Goal: Find specific page/section: Find specific page/section

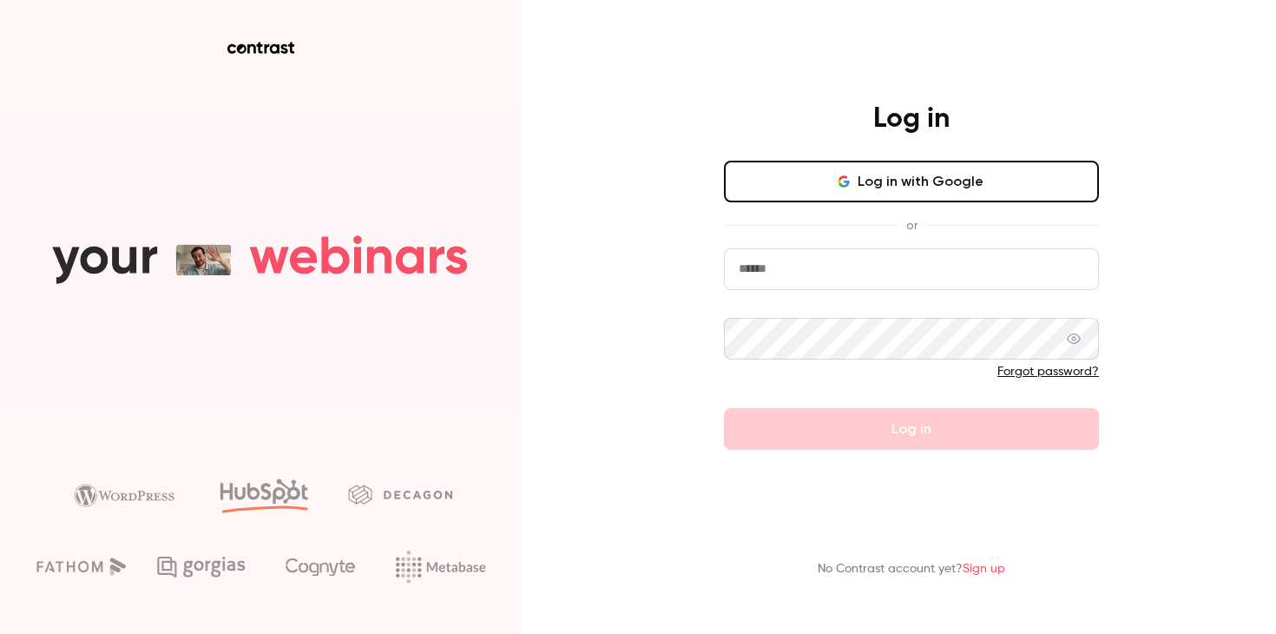
click at [910, 187] on button "Log in with Google" at bounding box center [911, 182] width 375 height 42
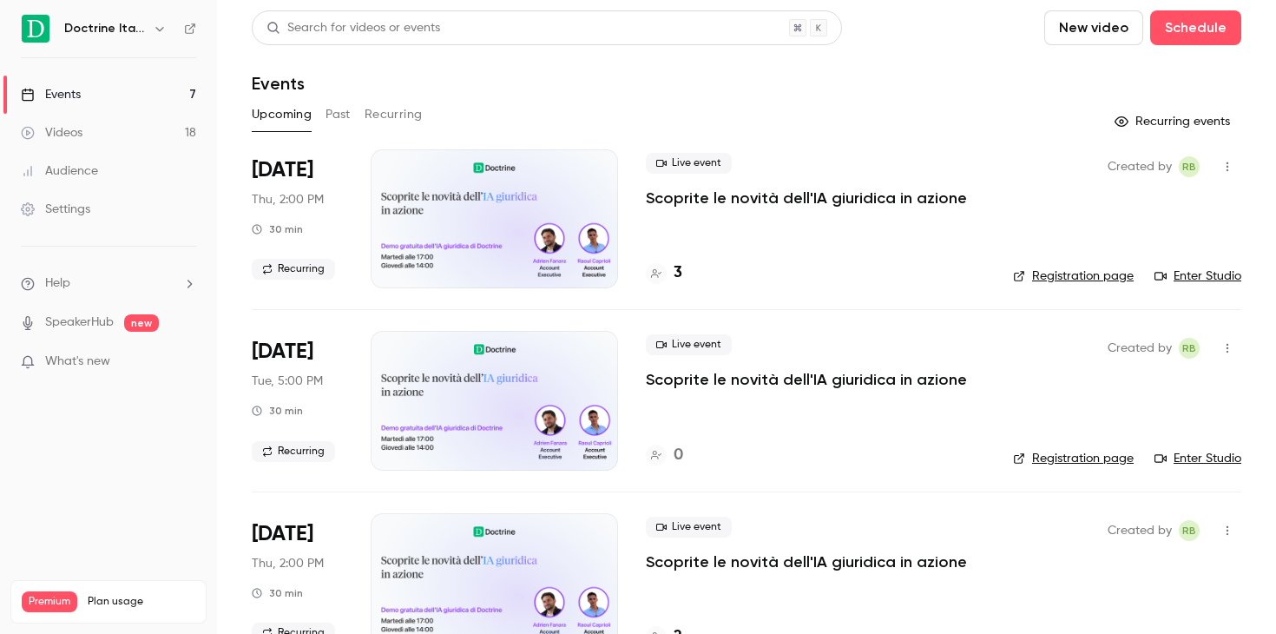
click at [154, 33] on icon "button" at bounding box center [160, 29] width 14 height 14
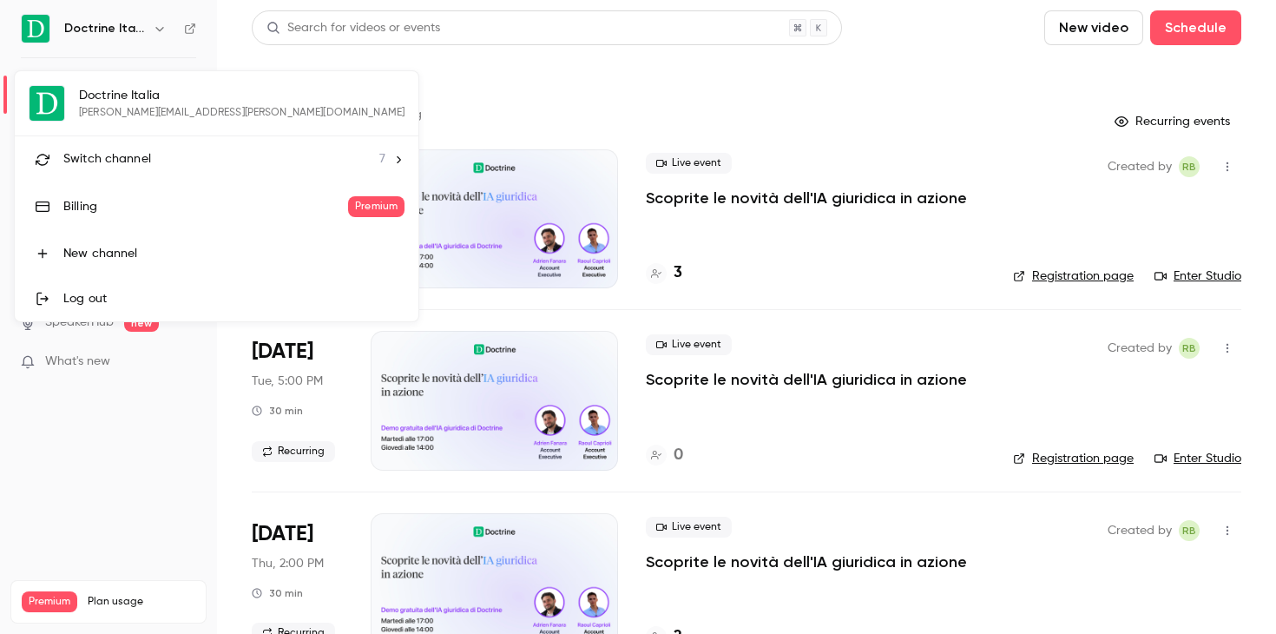
click at [168, 153] on div "Switch channel 7" at bounding box center [224, 159] width 322 height 18
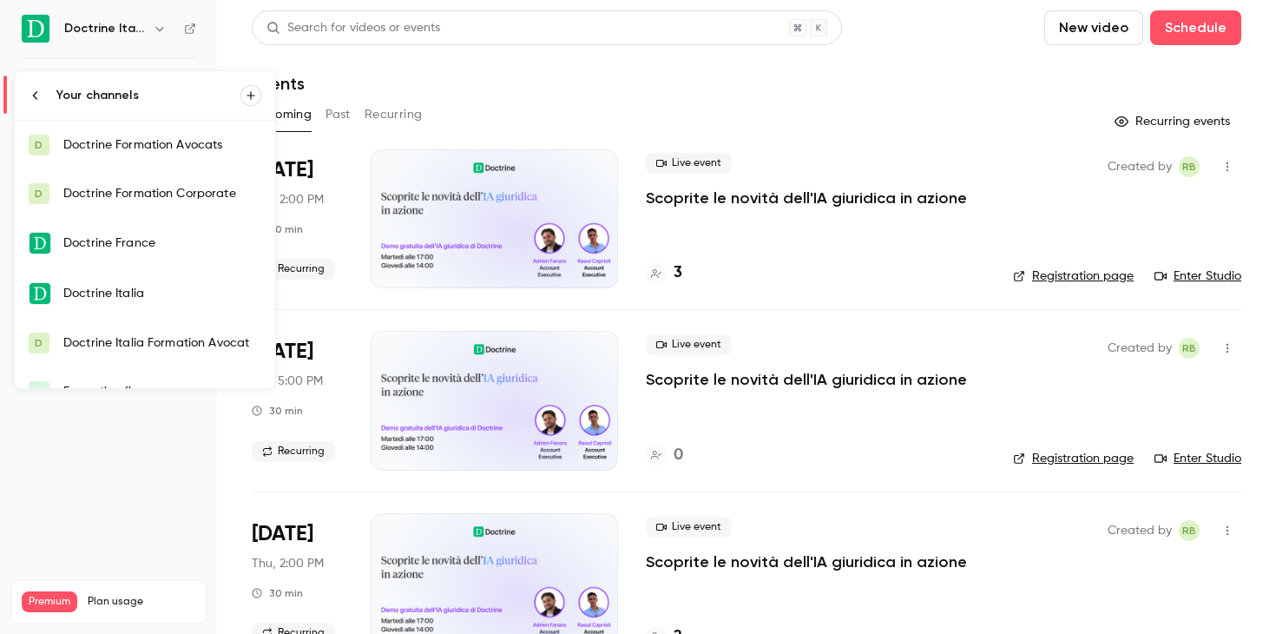
click at [195, 336] on div "Doctrine Italia Formation Avocat" at bounding box center [162, 342] width 198 height 17
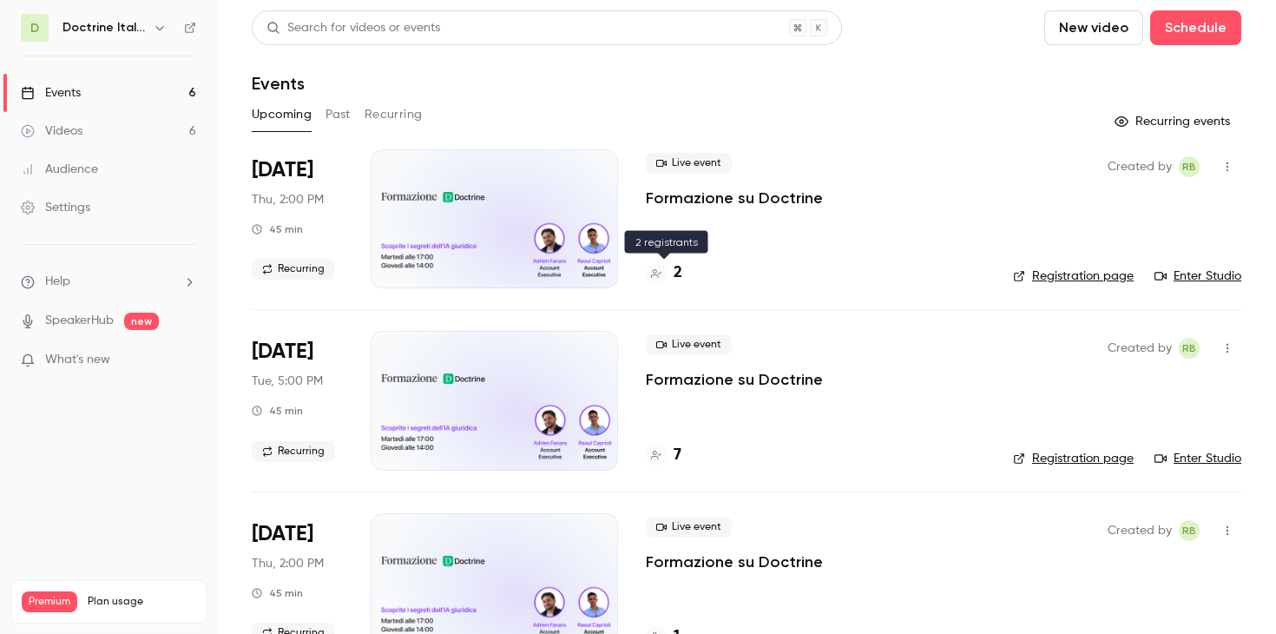
click at [677, 267] on h4 "2" at bounding box center [678, 272] width 9 height 23
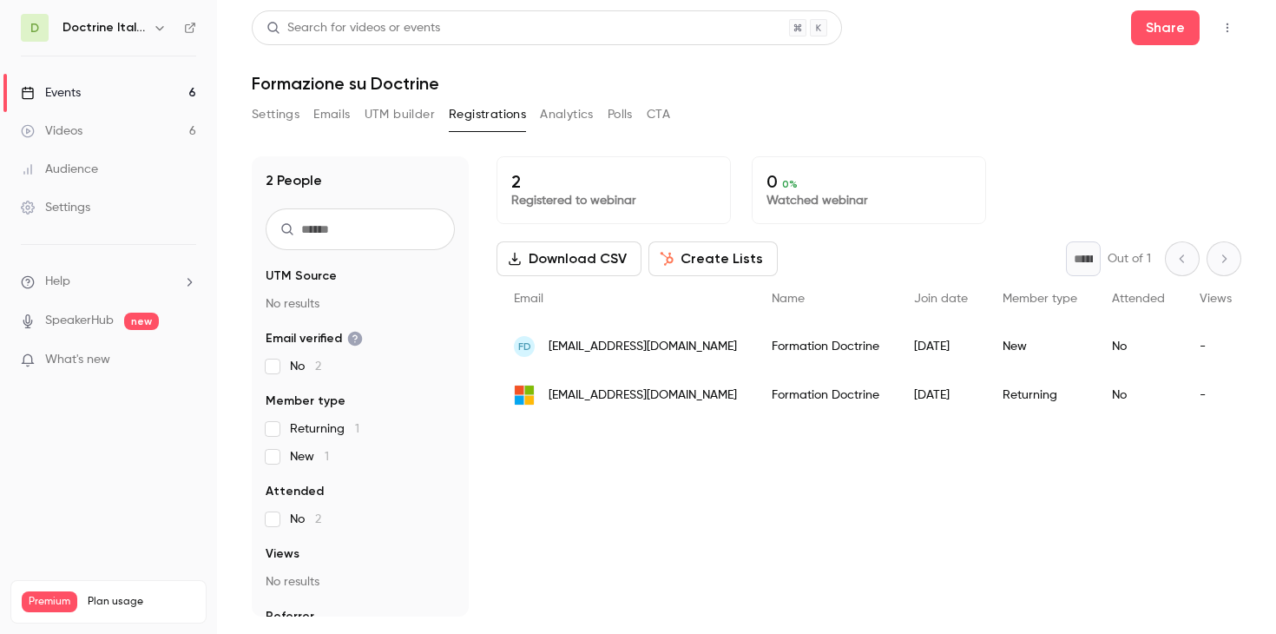
click at [149, 27] on button "button" at bounding box center [159, 27] width 21 height 21
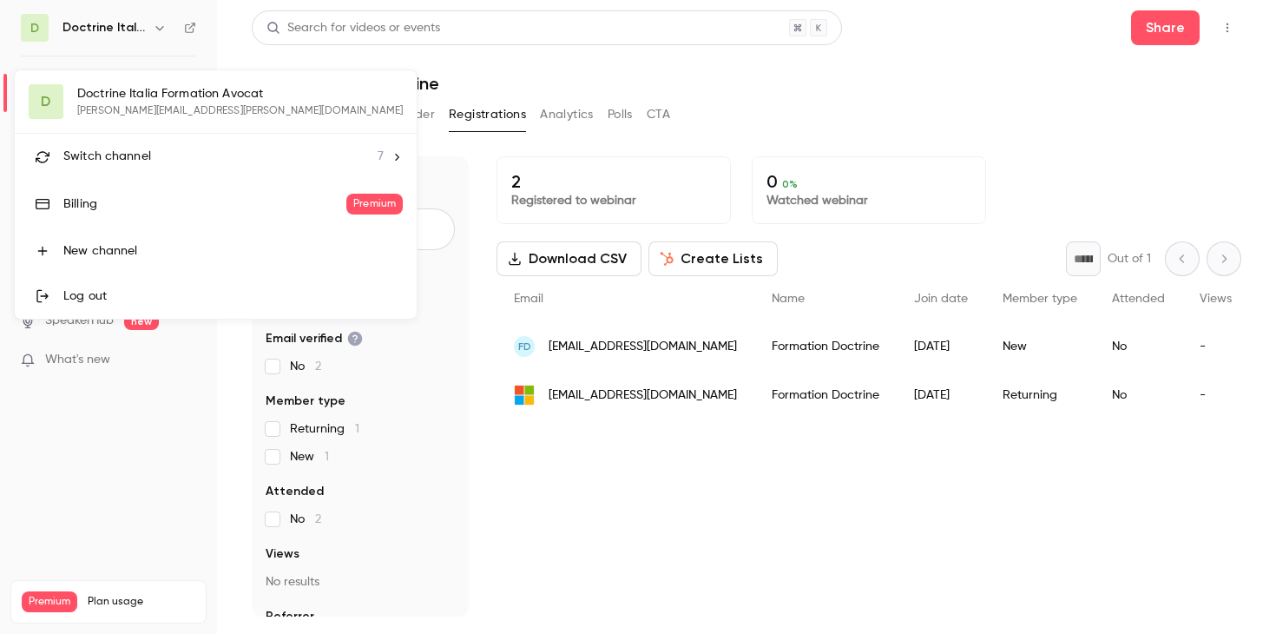
click at [129, 116] on div "D Doctrine Italia Formation Avocat [EMAIL_ADDRESS][DOMAIN_NAME] Switch channel …" at bounding box center [216, 194] width 402 height 248
click at [129, 136] on li "Switch channel 7" at bounding box center [216, 157] width 402 height 46
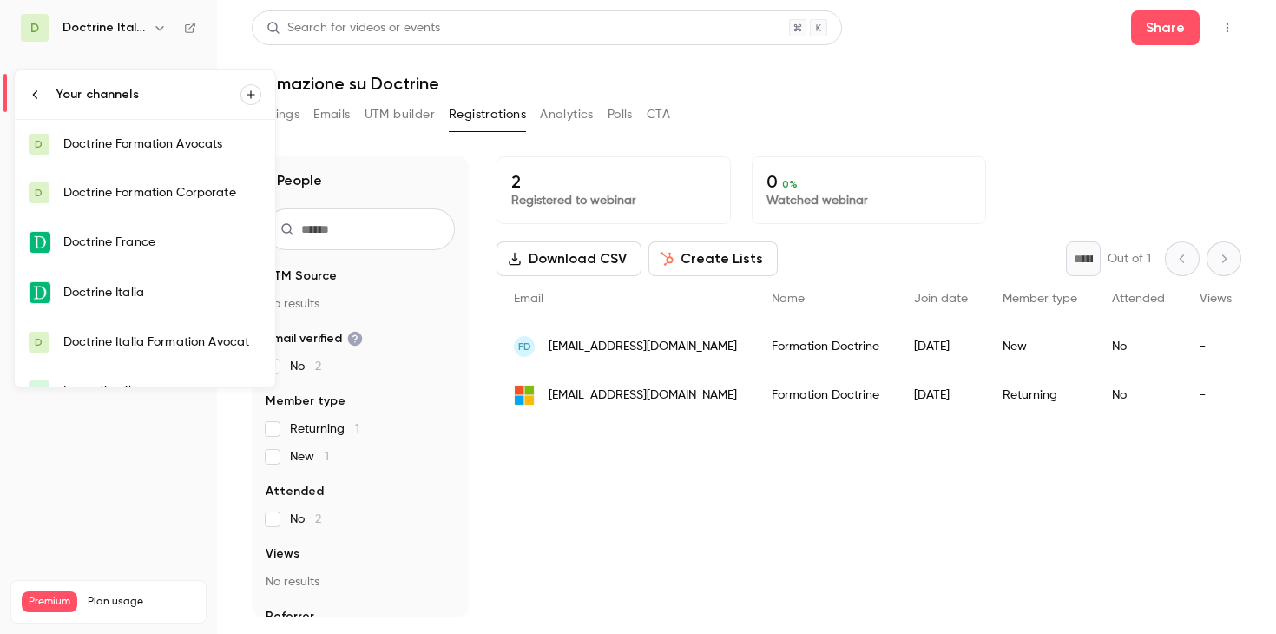
click at [165, 321] on link "D Doctrine Italia Formation Avocat" at bounding box center [145, 342] width 260 height 49
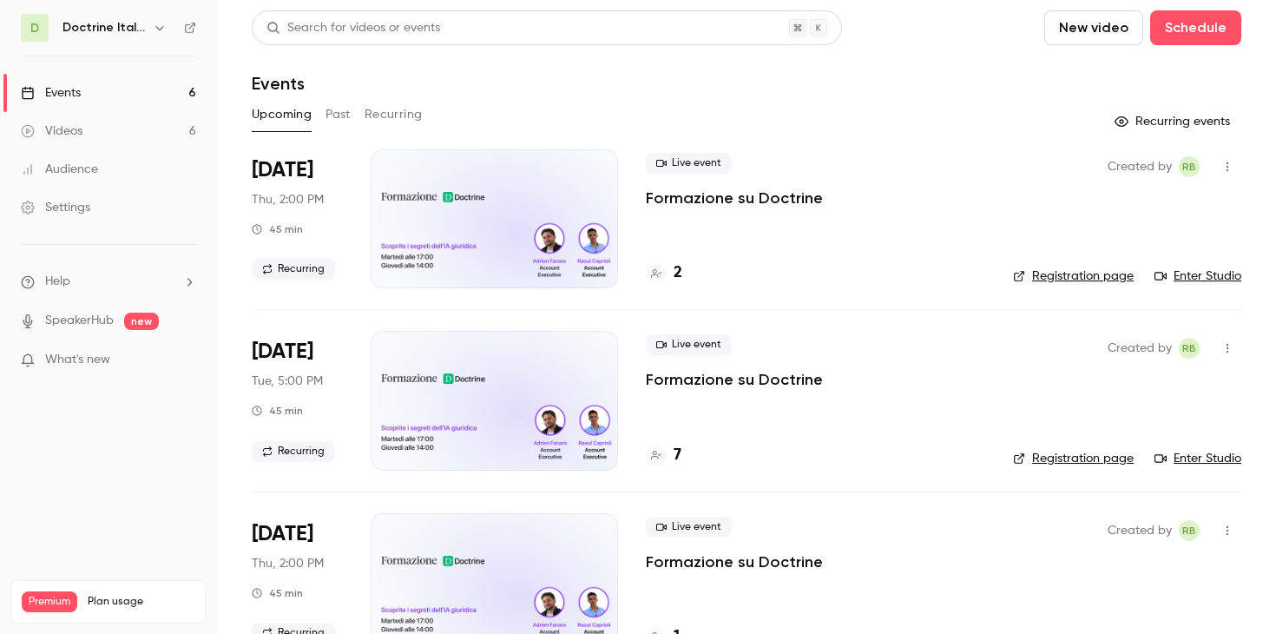
click at [1202, 270] on link "Enter Studio" at bounding box center [1197, 275] width 87 height 17
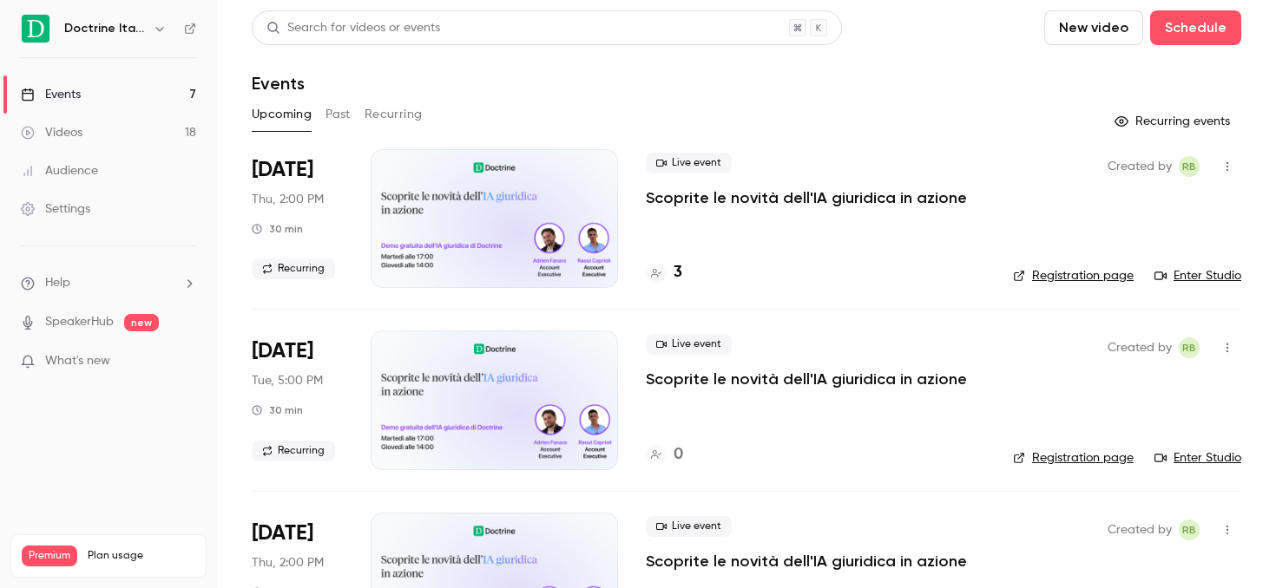
click at [161, 27] on icon "button" at bounding box center [160, 29] width 14 height 14
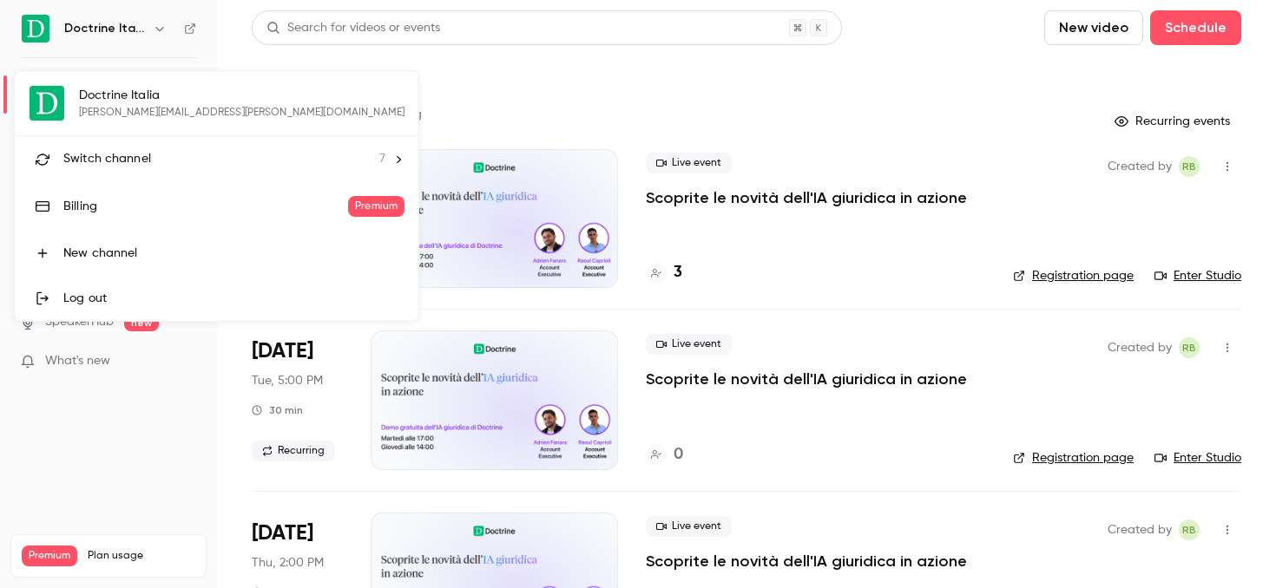
click at [153, 158] on div "Switch channel 7" at bounding box center [224, 159] width 322 height 18
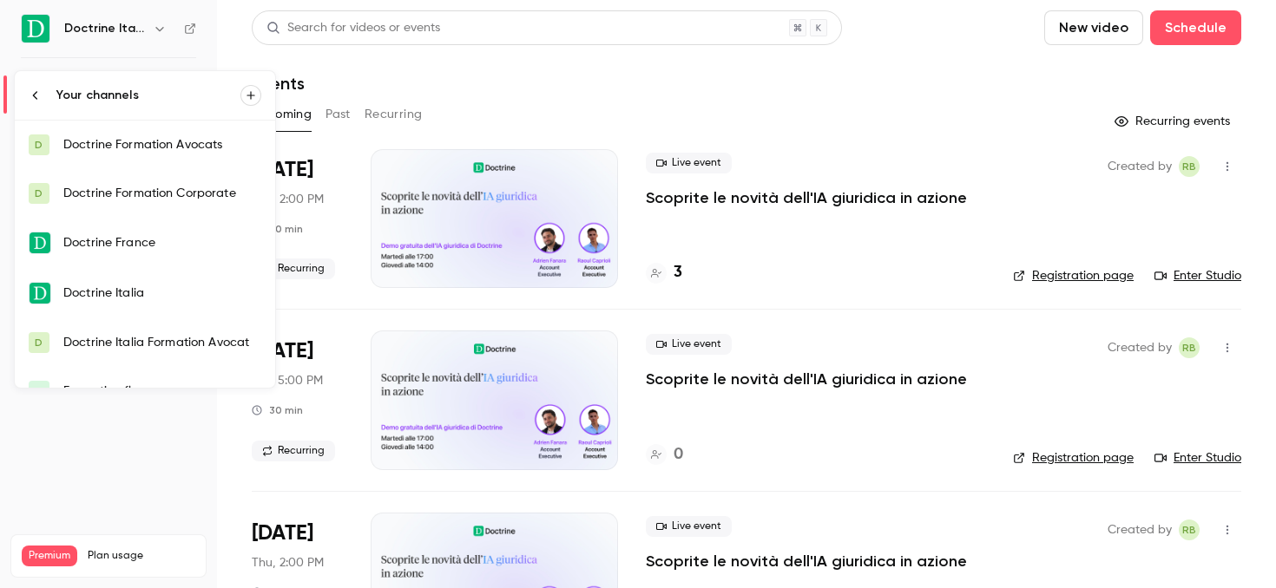
click at [160, 332] on link "D Doctrine Italia Formation Avocat" at bounding box center [145, 343] width 260 height 49
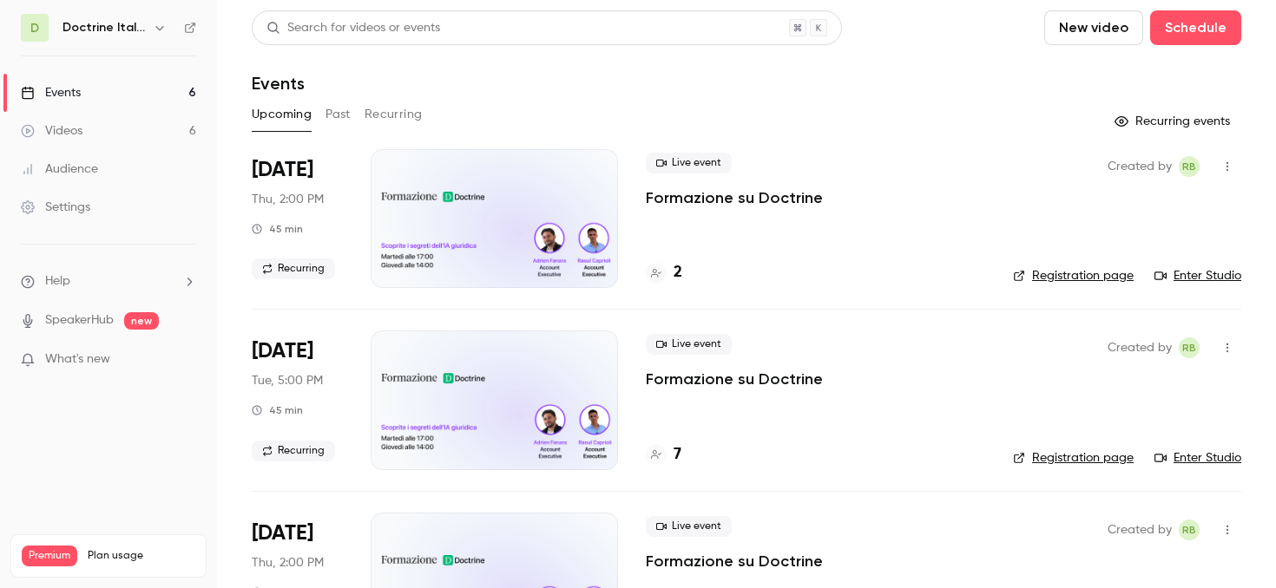
click at [674, 272] on h4 "2" at bounding box center [678, 272] width 9 height 23
